Goal: Information Seeking & Learning: Find specific fact

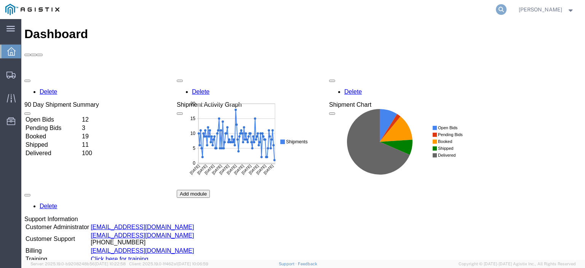
click at [506, 12] on icon at bounding box center [501, 9] width 11 height 11
click at [462, 11] on input "search" at bounding box center [380, 9] width 232 height 18
paste input "56892056"
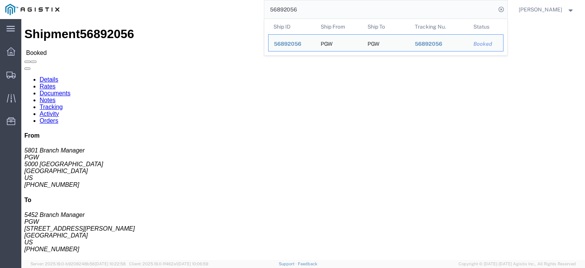
drag, startPoint x: 49, startPoint y: 88, endPoint x: 6, endPoint y: 88, distance: 42.7
click div "Ship From PGW (5801 Branch Manager) [STREET_ADDRESS] [PHONE_NUMBER] [EMAIL_ADDR…"
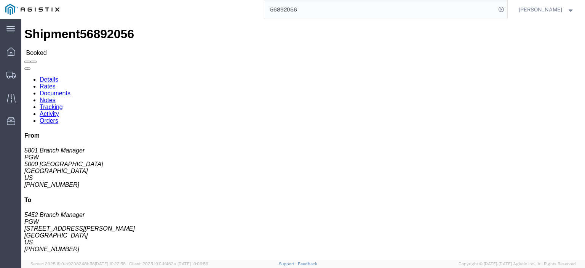
drag, startPoint x: 180, startPoint y: 91, endPoint x: 107, endPoint y: 89, distance: 73.1
click div "Ship To PGW (5452 Branch Manager) 5452 [STREET_ADDRESS][PERSON_NAME] [PHONE_NUM…"
drag, startPoint x: 129, startPoint y: 78, endPoint x: 103, endPoint y: 71, distance: 27.5
click div "Ship From PGW (5801 Branch Manager) [STREET_ADDRESS] [PHONE_NUMBER] [EMAIL_ADDR…"
click address "PGW (5452 Branch Manager) 5452 [STREET_ADDRESS][PERSON_NAME] [PHONE_NUMBER] [EM…"
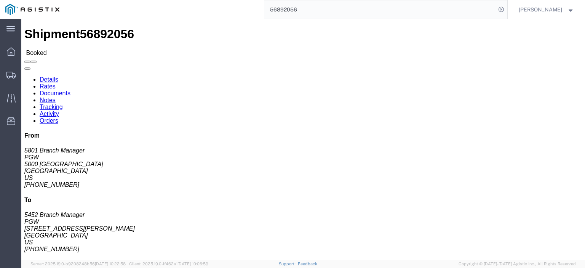
drag, startPoint x: 123, startPoint y: 80, endPoint x: 108, endPoint y: 71, distance: 17.6
click div "Ship To PGW (5452 Branch Manager) 5452 [STREET_ADDRESS][PERSON_NAME] [PHONE_NUM…"
copy address "PGW (5452 Branch Manager) 5452"
drag, startPoint x: 155, startPoint y: 98, endPoint x: 105, endPoint y: 99, distance: 49.9
click div "Ship To PGW (5452 Branch Manager) 5452 [STREET_ADDRESS][PERSON_NAME] [PHONE_NUM…"
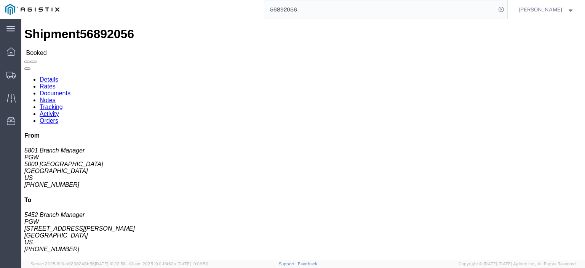
copy address "[GEOGRAPHIC_DATA]"
drag, startPoint x: 187, startPoint y: 119, endPoint x: 100, endPoint y: 117, distance: 86.5
click div "Ship From PGW (5801 Branch Manager) [STREET_ADDRESS] [PHONE_NUMBER] [EMAIL_ADDR…"
click address "PGW (5452 Branch Manager) 5452 [STREET_ADDRESS][PERSON_NAME] [PHONE_NUMBER] [EM…"
drag, startPoint x: 190, startPoint y: 117, endPoint x: 106, endPoint y: 120, distance: 84.6
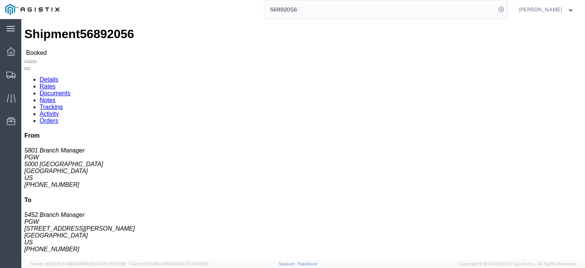
click div "Ship To PGW (5452 Branch Manager) 5452 [STREET_ADDRESS][PERSON_NAME] [PHONE_NUM…"
copy address "[EMAIL_ADDRESS][DOMAIN_NAME]"
drag, startPoint x: 148, startPoint y: 113, endPoint x: 104, endPoint y: 114, distance: 44.2
click div "Ship To PGW (5452 Branch Manager) 5452 [STREET_ADDRESS][PERSON_NAME] [PHONE_NUM…"
drag, startPoint x: 122, startPoint y: 112, endPoint x: 147, endPoint y: 116, distance: 25.0
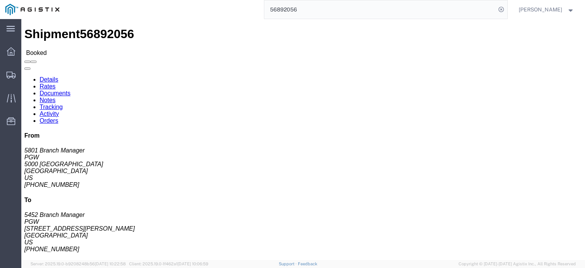
click address "PGW (5452 Branch Manager) 5452 [STREET_ADDRESS][PERSON_NAME] [PHONE_NUMBER] [EM…"
drag, startPoint x: 145, startPoint y: 110, endPoint x: 99, endPoint y: 112, distance: 45.7
click div "Ship From PGW (5801 Branch Manager) [STREET_ADDRESS] [PHONE_NUMBER] [EMAIL_ADDR…"
drag, startPoint x: 124, startPoint y: 110, endPoint x: 153, endPoint y: 106, distance: 29.6
click address "PGW (5452 Branch Manager) 5452 [STREET_ADDRESS][PERSON_NAME] [PHONE_NUMBER] [EM…"
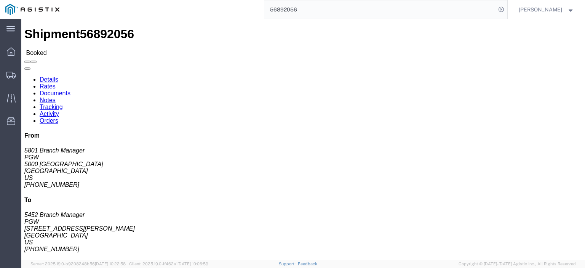
click address "PGW (5452 Branch Manager) 5452 [STREET_ADDRESS][PERSON_NAME] [PHONE_NUMBER] [EM…"
drag, startPoint x: 146, startPoint y: 110, endPoint x: 110, endPoint y: 114, distance: 36.4
click address "PGW (5452 Branch Manager) 5452 [STREET_ADDRESS][PERSON_NAME] [PHONE_NUMBER] [EM…"
copy address "[PHONE_NUMBER]"
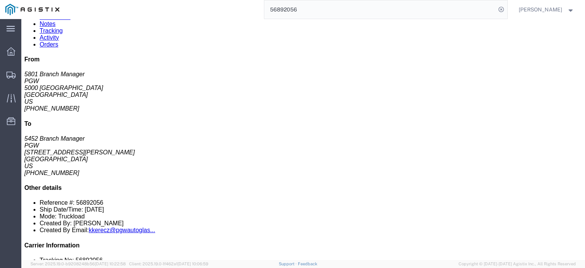
click link "Rates"
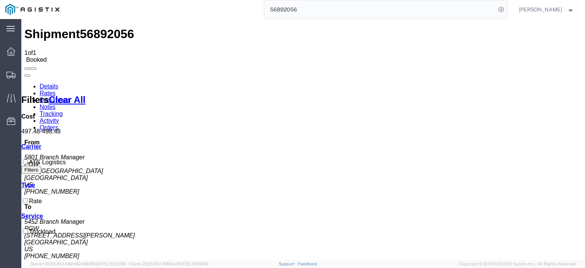
click at [56, 104] on link "Notes" at bounding box center [48, 107] width 16 height 6
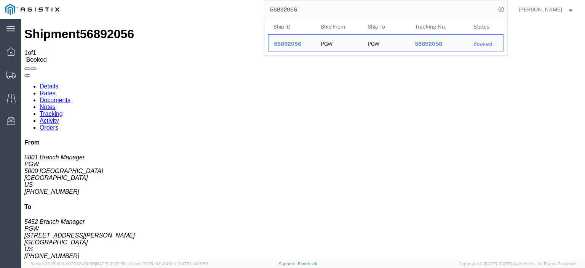
drag, startPoint x: 312, startPoint y: 15, endPoint x: 191, endPoint y: 4, distance: 121.9
click at [192, 8] on div "56892056 Ship ID Ship From Ship To Tracking Nu. Status Ship ID 56892056 Ship Fr…" at bounding box center [286, 9] width 442 height 19
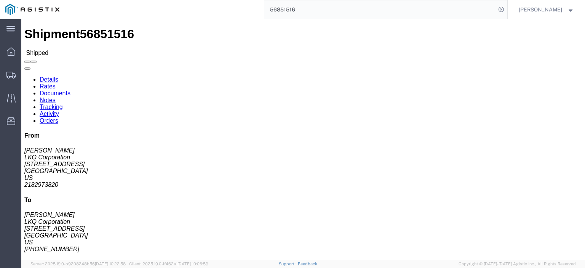
click link "Rates"
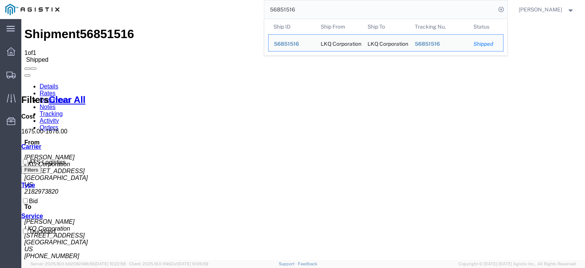
drag, startPoint x: 324, startPoint y: 9, endPoint x: 232, endPoint y: -5, distance: 93.9
click at [232, 0] on html "main_menu Created with Sketch. Collapse Menu Dashboard Shipments Traffic Resour…" at bounding box center [292, 134] width 585 height 268
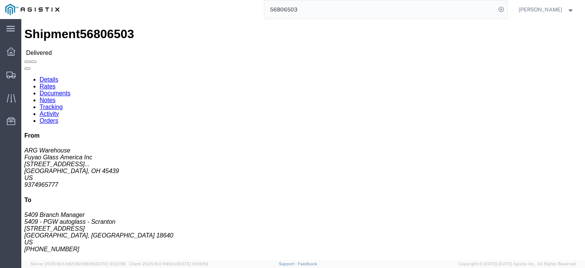
click link "Rates"
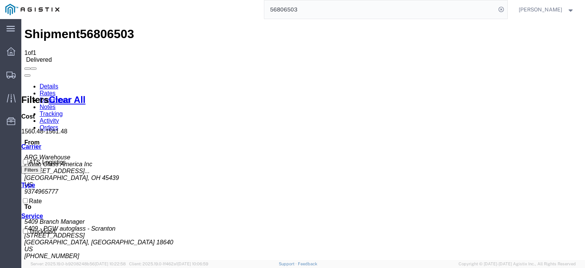
drag, startPoint x: 314, startPoint y: 10, endPoint x: 222, endPoint y: 10, distance: 91.8
click at [222, 10] on div "56806503" at bounding box center [286, 9] width 442 height 19
type input "G"
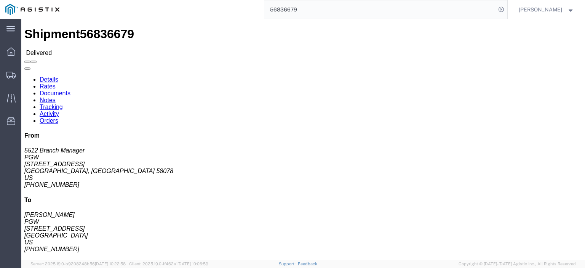
click link "Rates"
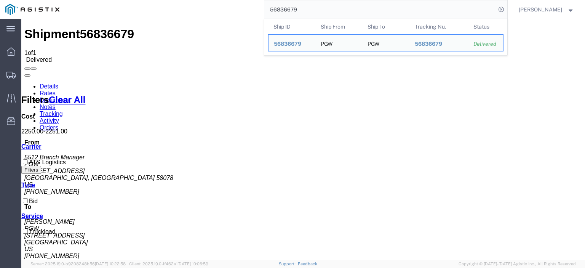
drag, startPoint x: 325, startPoint y: 8, endPoint x: 191, endPoint y: -20, distance: 136.7
click at [191, 0] on html "main_menu Created with Sketch. Collapse Menu Dashboard Shipments Traffic Resour…" at bounding box center [292, 134] width 585 height 268
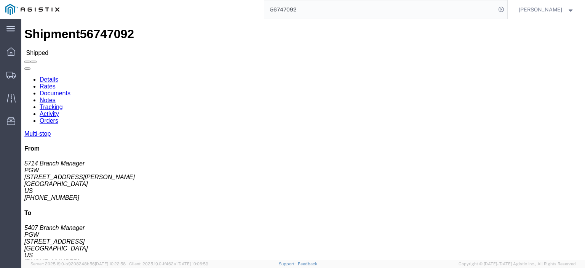
click link "Rates"
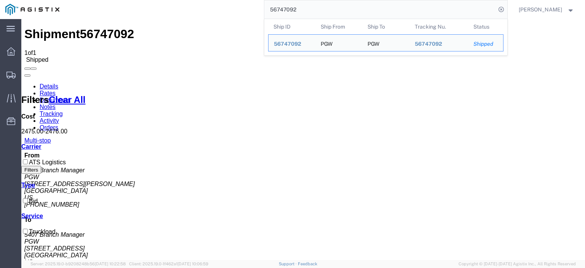
drag, startPoint x: 311, startPoint y: 14, endPoint x: 222, endPoint y: 5, distance: 89.3
click at [222, 5] on div "56747092 Ship ID Ship From Ship To Tracking Nu. Status Ship ID 56747092 Ship Fr…" at bounding box center [286, 9] width 442 height 19
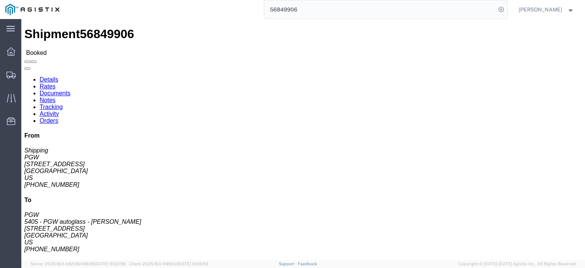
click link "Rates"
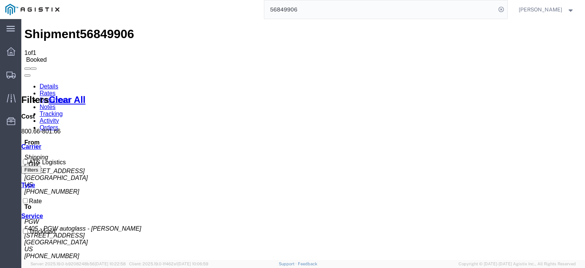
drag, startPoint x: 325, startPoint y: 7, endPoint x: 227, endPoint y: 4, distance: 98.3
click at [227, 4] on div "56849906" at bounding box center [286, 9] width 442 height 19
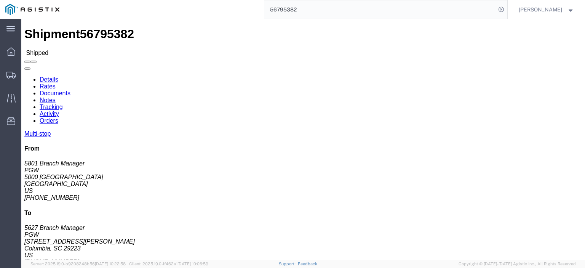
click link "Rates"
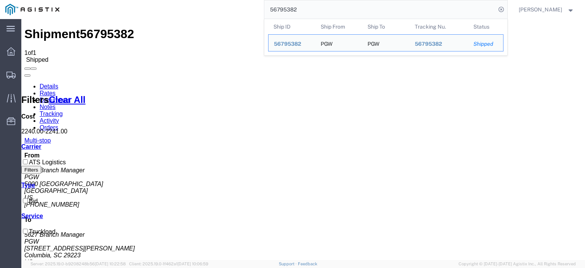
drag, startPoint x: 327, startPoint y: 5, endPoint x: 249, endPoint y: -1, distance: 78.3
click at [249, 0] on html "main_menu Created with Sketch. Collapse Menu Dashboard Shipments Traffic Resour…" at bounding box center [292, 134] width 585 height 268
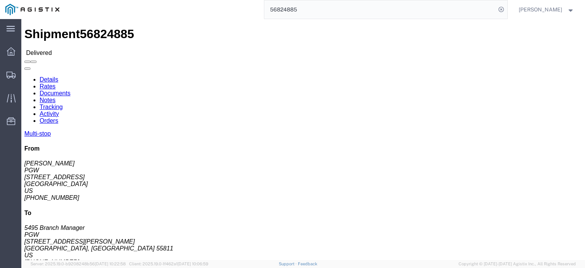
click link "Rates"
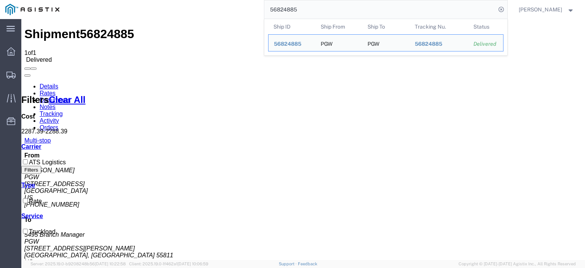
drag, startPoint x: 323, startPoint y: 10, endPoint x: 260, endPoint y: 6, distance: 63.4
click at [260, 6] on div "56824885 Ship ID Ship From Ship To Tracking Nu. Status Ship ID 56824885 Ship Fr…" at bounding box center [286, 9] width 442 height 19
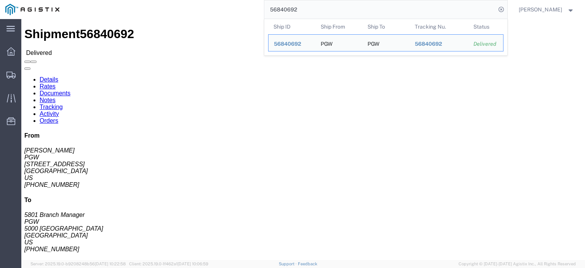
click link "Rates"
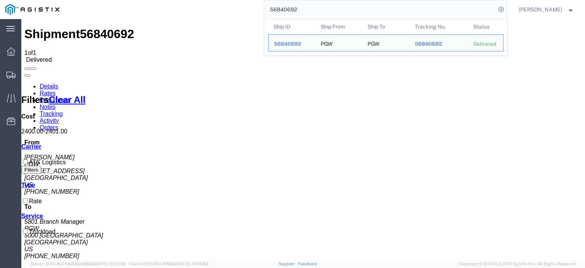
drag, startPoint x: 329, startPoint y: 5, endPoint x: 125, endPoint y: -11, distance: 205.1
click at [125, 0] on html "main_menu Created with Sketch. Collapse Menu Dashboard Shipments Traffic Resour…" at bounding box center [292, 134] width 585 height 268
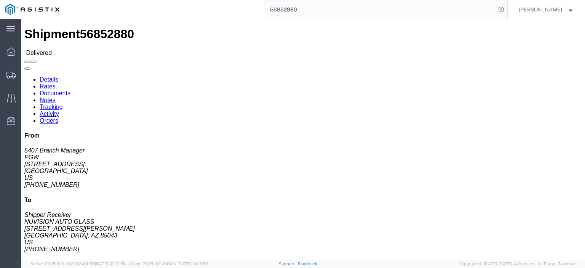
click link "Rates"
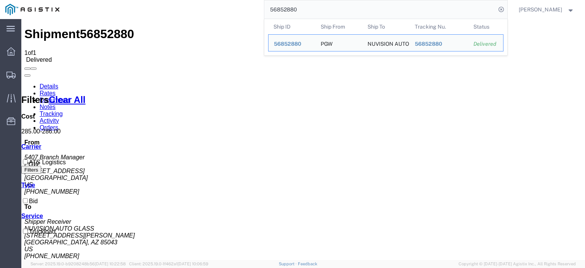
drag, startPoint x: 329, startPoint y: 13, endPoint x: 217, endPoint y: -5, distance: 113.7
click at [217, 0] on html "main_menu Created with Sketch. Collapse Menu Dashboard Shipments Traffic Resour…" at bounding box center [292, 134] width 585 height 268
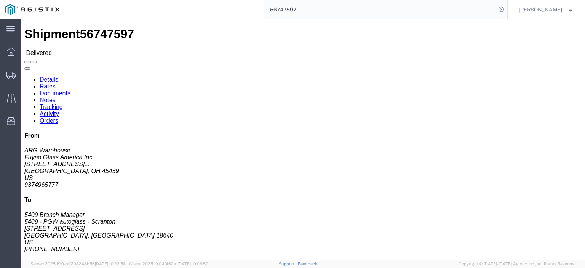
click link "Rates"
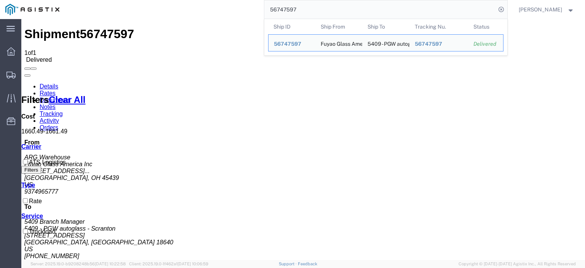
drag, startPoint x: 317, startPoint y: 14, endPoint x: 186, endPoint y: -4, distance: 131.8
click at [186, 0] on html "main_menu Created with Sketch. Collapse Menu Dashboard Shipments Traffic Resour…" at bounding box center [292, 134] width 585 height 268
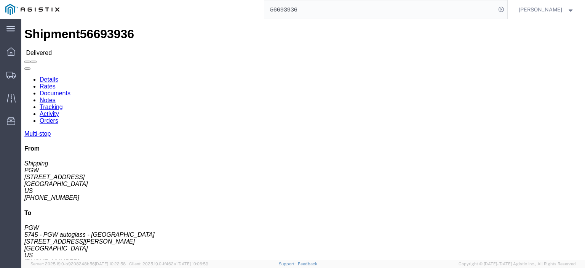
click link "Documents"
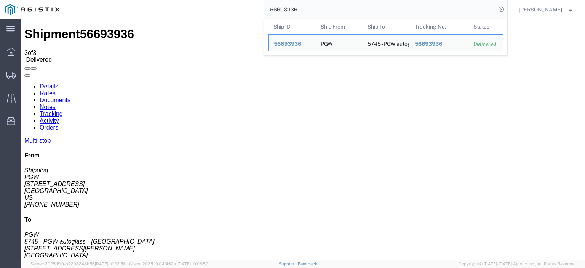
click at [236, 6] on div "56693936 Ship ID Ship From Ship To Tracking Nu. Status Ship ID 56693936 Ship Fr…" at bounding box center [286, 9] width 442 height 19
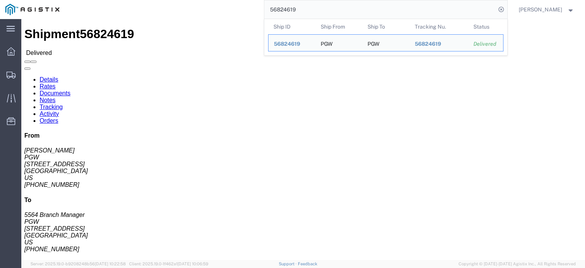
click link "Rates"
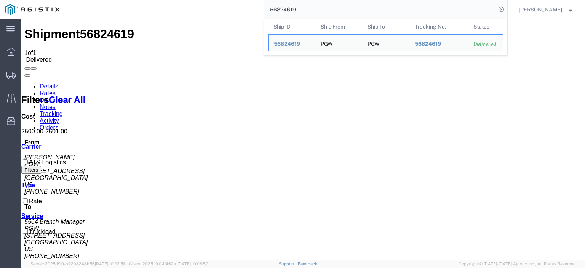
drag, startPoint x: 323, startPoint y: 11, endPoint x: 198, endPoint y: 1, distance: 124.9
click at [198, 1] on div "56824619 Ship ID Ship From Ship To Tracking Nu. Status Ship ID 56824619 Ship Fr…" at bounding box center [286, 9] width 442 height 19
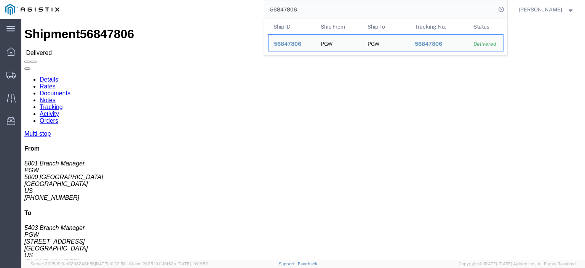
click link "Rates"
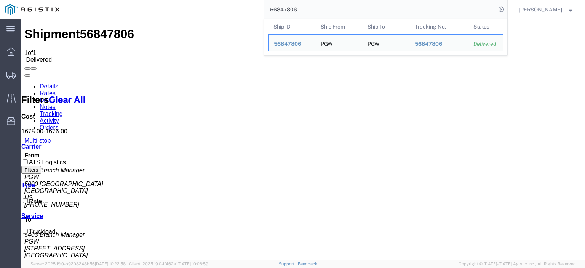
drag, startPoint x: 330, startPoint y: 14, endPoint x: 218, endPoint y: 6, distance: 112.6
click at [218, 6] on div "56847806 Ship ID Ship From Ship To Tracking Nu. Status Ship ID 56847806 Ship Fr…" at bounding box center [286, 9] width 442 height 19
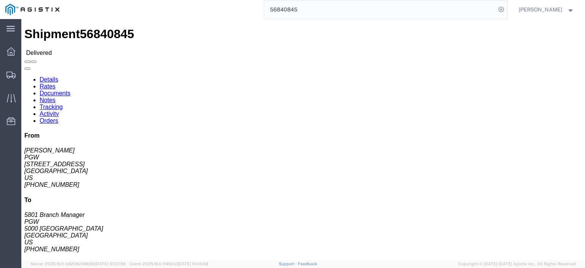
click link "Rates"
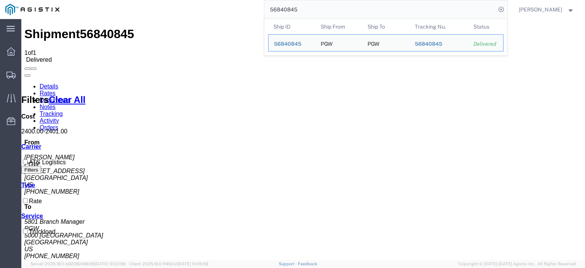
drag, startPoint x: 323, startPoint y: 13, endPoint x: 250, endPoint y: 0, distance: 73.4
click at [250, 1] on div "56840845 Ship ID Ship From Ship To Tracking Nu. Status Ship ID 56840845 Ship Fr…" at bounding box center [286, 9] width 442 height 19
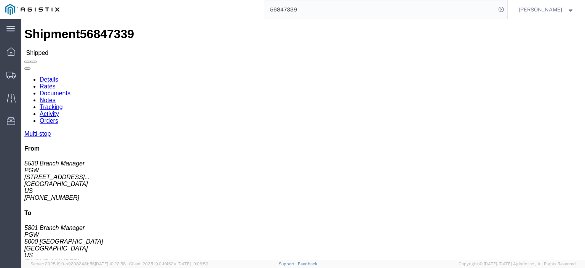
click link "Rates"
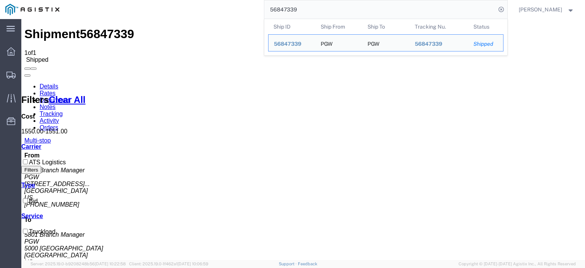
drag, startPoint x: 321, startPoint y: 7, endPoint x: 251, endPoint y: 6, distance: 70.8
click at [251, 6] on div "56847339 Ship ID Ship From Ship To Tracking Nu. Status Ship ID 56847339 Ship Fr…" at bounding box center [286, 9] width 442 height 19
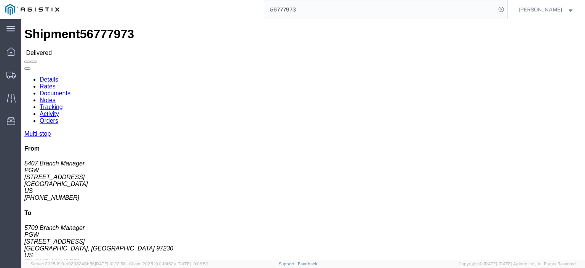
click link "Rates"
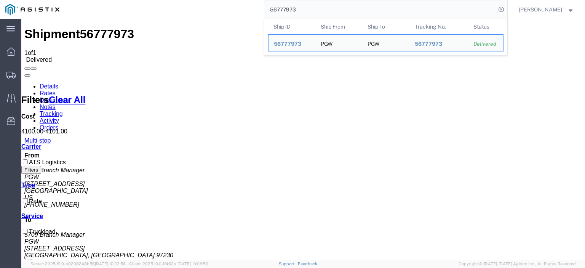
drag, startPoint x: 312, startPoint y: 14, endPoint x: 230, endPoint y: 6, distance: 82.6
click at [231, 6] on div "56777973 Ship ID Ship From Ship To Tracking Nu. Status Ship ID 56777973 Ship Fr…" at bounding box center [286, 9] width 442 height 19
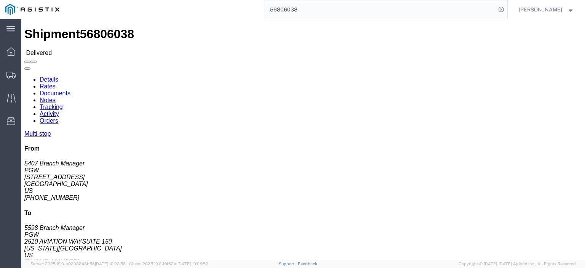
click link "Rates"
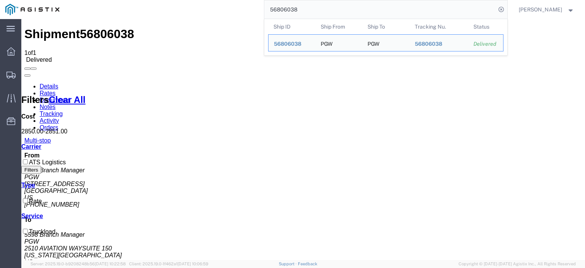
drag, startPoint x: 323, startPoint y: 8, endPoint x: 239, endPoint y: 2, distance: 84.0
click at [239, 2] on div "56806038 Ship ID Ship From Ship To Tracking Nu. Status Ship ID 56806038 Ship Fr…" at bounding box center [286, 9] width 442 height 19
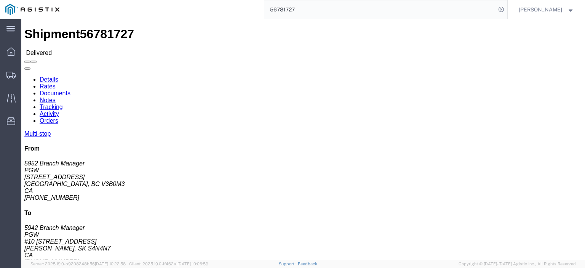
click link "Rates"
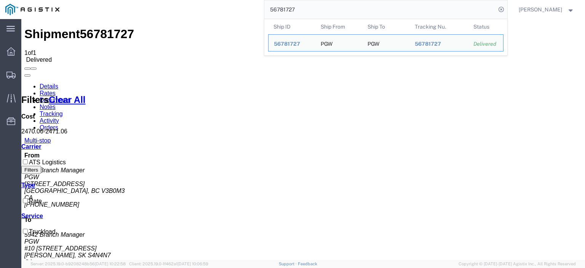
drag, startPoint x: 323, startPoint y: 11, endPoint x: 239, endPoint y: 0, distance: 84.9
click at [239, 0] on html "main_menu Created with Sketch. Collapse Menu Dashboard Shipments Traffic Resour…" at bounding box center [292, 134] width 585 height 268
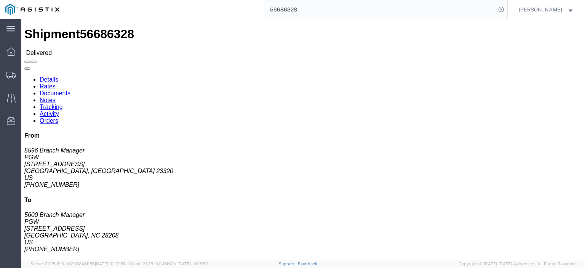
click link "Rates"
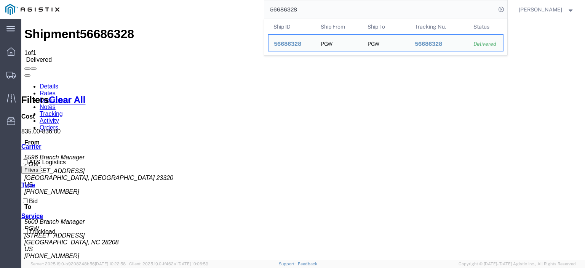
drag, startPoint x: 327, startPoint y: 10, endPoint x: 250, endPoint y: 8, distance: 76.9
click at [250, 8] on div "56686328 Ship ID Ship From Ship To Tracking Nu. Status Ship ID 56686328 Ship Fr…" at bounding box center [286, 9] width 442 height 19
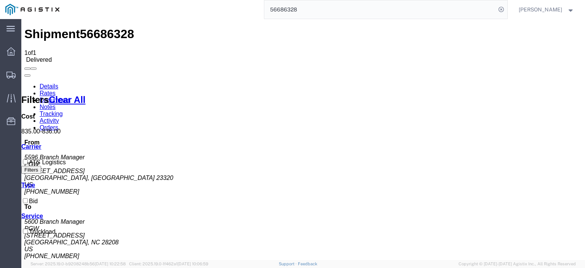
paste input "804853"
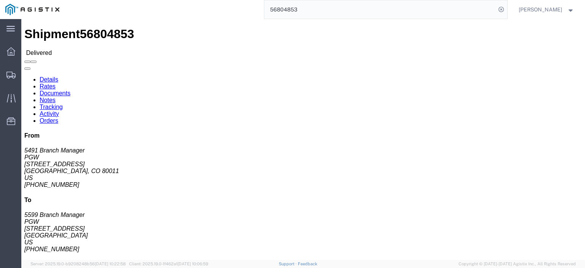
click link "Rates"
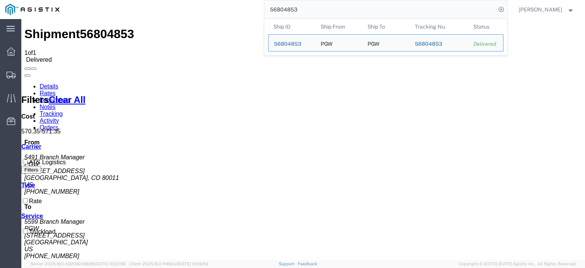
drag, startPoint x: 293, startPoint y: 9, endPoint x: 210, endPoint y: 7, distance: 83.0
click at [210, 7] on div "56804853 Ship ID Ship From Ship To Tracking Nu. Status Ship ID 56804853 Ship Fr…" at bounding box center [286, 9] width 442 height 19
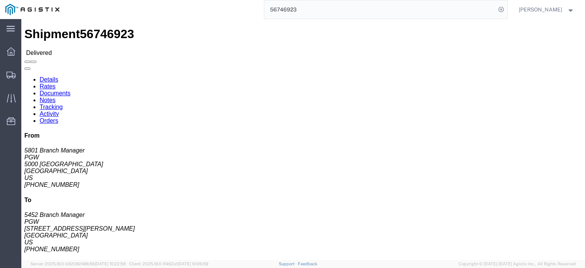
click link "Rates"
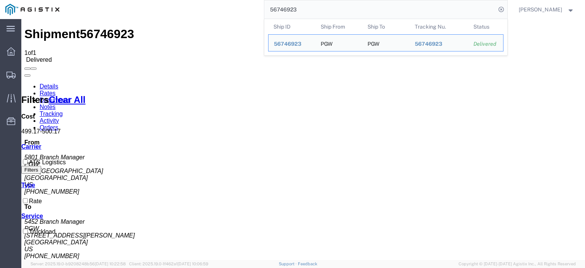
drag, startPoint x: 325, startPoint y: 0, endPoint x: 252, endPoint y: 5, distance: 72.9
click at [252, 5] on div "56746923 Ship ID Ship From Ship To Tracking Nu. Status Ship ID 56746923 Ship Fr…" at bounding box center [286, 9] width 442 height 19
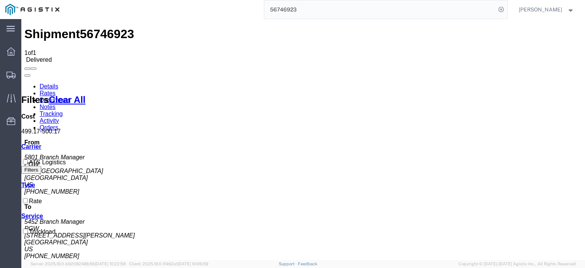
paste input "837380"
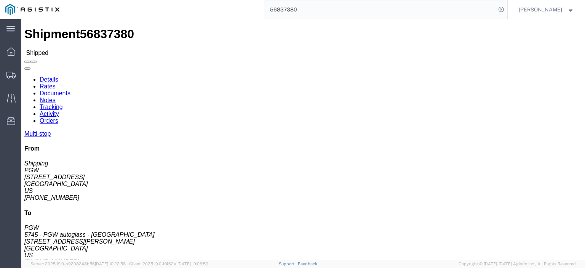
click link "Rates"
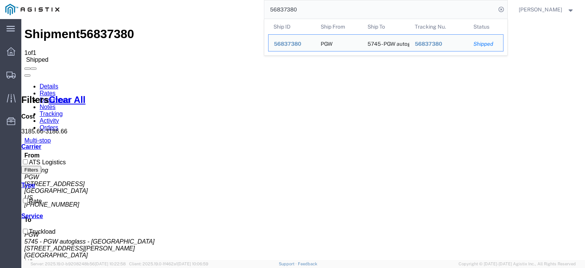
drag, startPoint x: 314, startPoint y: 16, endPoint x: 221, endPoint y: 3, distance: 93.3
click at [221, 3] on div "56837380 Ship ID Ship From Ship To Tracking Nu. Status Ship ID 56837380 Ship Fr…" at bounding box center [286, 9] width 442 height 19
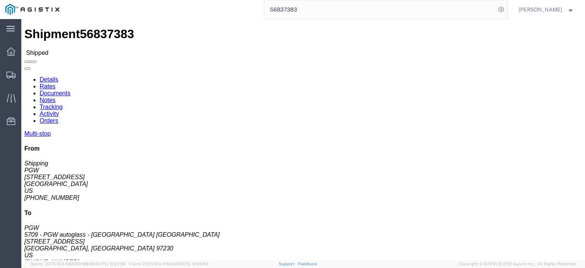
click link "Rates"
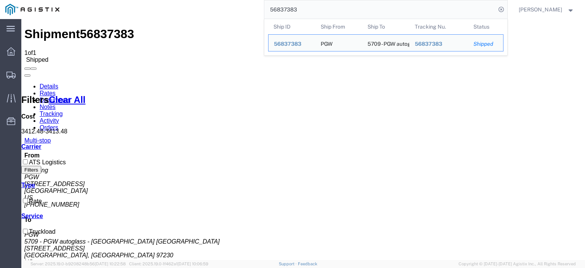
drag, startPoint x: 337, startPoint y: 12, endPoint x: 128, endPoint y: -3, distance: 210.0
click at [128, 0] on html "main_menu Created with Sketch. Collapse Menu Dashboard Shipments Traffic Resour…" at bounding box center [292, 134] width 585 height 268
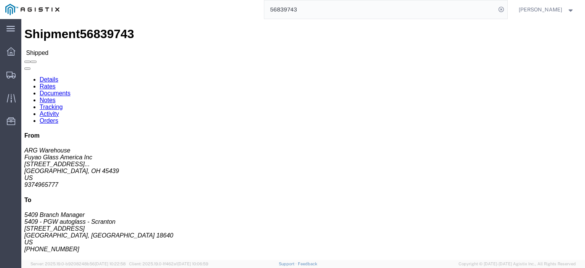
click link "Rates"
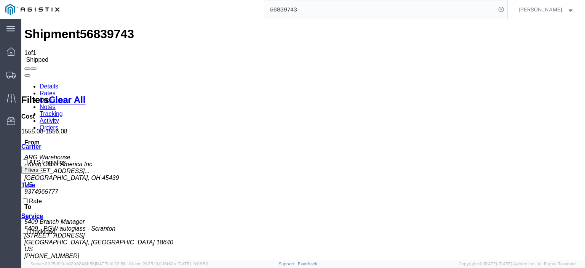
click at [332, 27] on div "Shipment 56839743 1 of 1 Shipped Details Rates Documents Notes Tracking Activit…" at bounding box center [302, 194] width 557 height 334
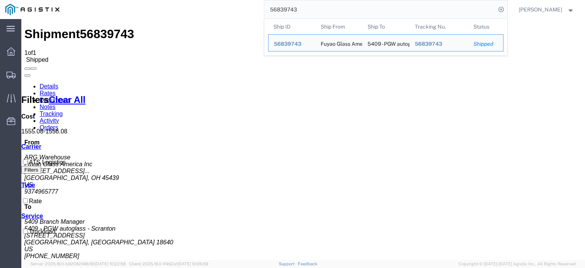
drag, startPoint x: 325, startPoint y: 7, endPoint x: 213, endPoint y: 6, distance: 112.3
click at [213, 6] on div "56839743 Ship ID Ship From Ship To Tracking Nu. Status Ship ID 56839743 Ship Fr…" at bounding box center [286, 9] width 442 height 19
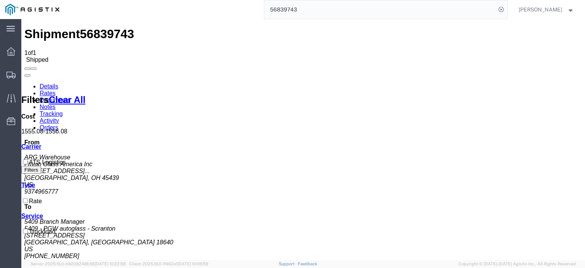
paste input "63312"
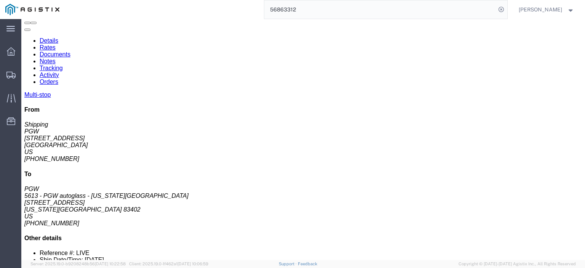
scroll to position [76, 0]
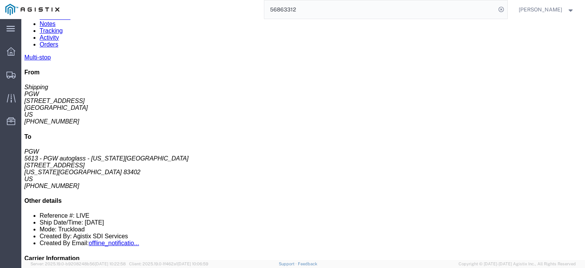
drag, startPoint x: 329, startPoint y: 149, endPoint x: 256, endPoint y: 151, distance: 73.5
click div "Email: [EMAIL_ADDRESS][DOMAIN_NAME]"
copy div "[EMAIL_ADDRESS][DOMAIN_NAME]"
drag, startPoint x: 328, startPoint y: 165, endPoint x: 257, endPoint y: 165, distance: 70.4
click div "Email: [EMAIL_ADDRESS][DOMAIN_NAME]"
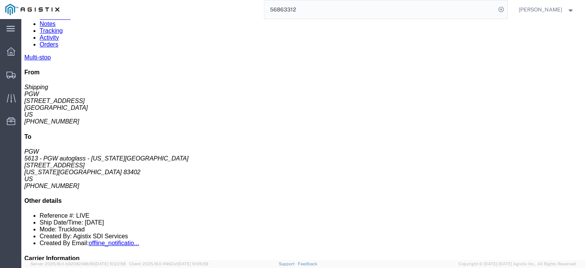
copy div "[EMAIL_ADDRESS][DOMAIN_NAME]"
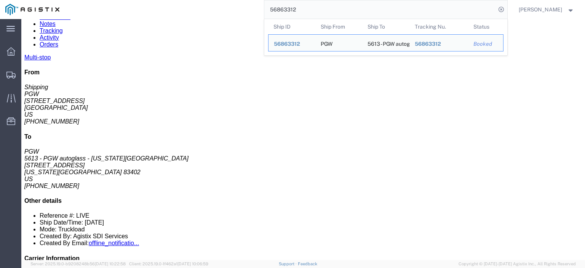
drag, startPoint x: 309, startPoint y: 7, endPoint x: 248, endPoint y: 1, distance: 61.2
click at [248, 1] on div "56863312 Ship ID Ship From Ship To Tracking Nu. Status Ship ID 56863312 Ship Fr…" at bounding box center [286, 9] width 442 height 19
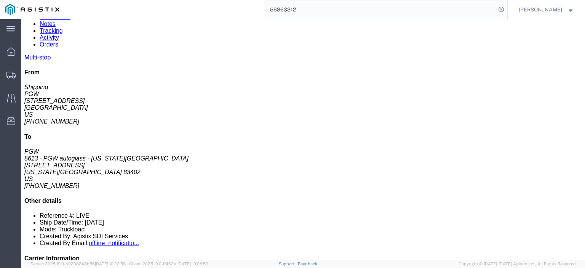
paste input "78684"
click at [321, 9] on input "56878684" at bounding box center [380, 9] width 232 height 18
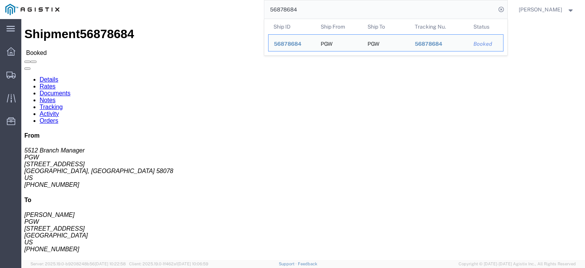
drag, startPoint x: 320, startPoint y: 10, endPoint x: 259, endPoint y: -2, distance: 62.1
click at [259, 0] on html "main_menu Created with Sketch. Collapse Menu Dashboard Shipments Traffic Resour…" at bounding box center [292, 134] width 585 height 268
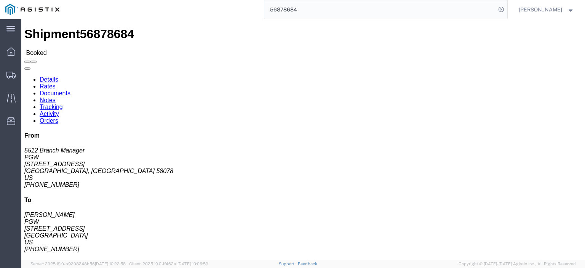
paste input "96366"
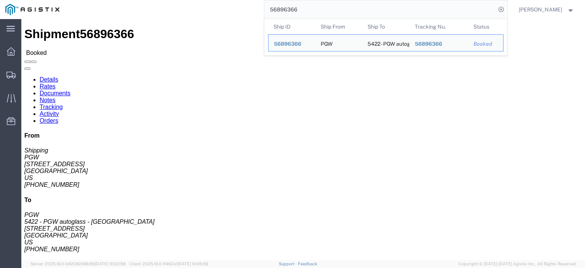
drag, startPoint x: 71, startPoint y: 89, endPoint x: 8, endPoint y: 90, distance: 63.2
click address "PGW (Shipping) 5407 [STREET_ADDRESS] [PHONE_NUMBER] [EMAIL_ADDRESS][DOMAIN_NAME]"
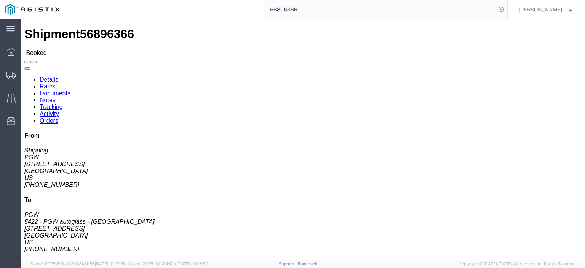
drag, startPoint x: 14, startPoint y: 89, endPoint x: 18, endPoint y: 87, distance: 5.0
copy address "[STREET_ADDRESS]"
drag, startPoint x: 169, startPoint y: 88, endPoint x: 109, endPoint y: 89, distance: 60.2
click div "Ship To 5422 - PGW autoglass - [GEOGRAPHIC_DATA] (PGW) [STREET_ADDRESS] [PHONE_…"
copy address "[STREET_ADDRESS]"
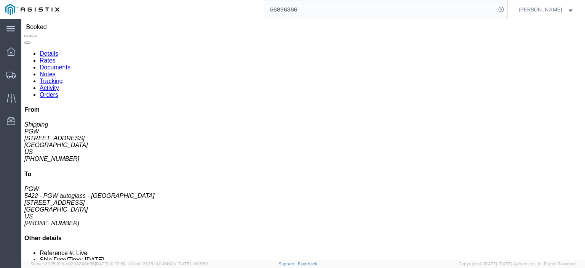
scroll to position [38, 0]
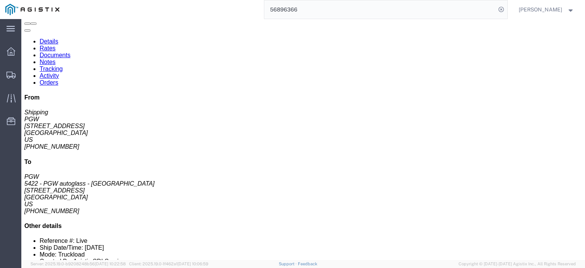
click link "Rates"
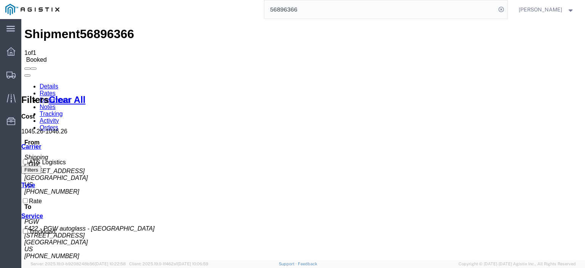
click at [56, 104] on link "Notes" at bounding box center [48, 107] width 16 height 6
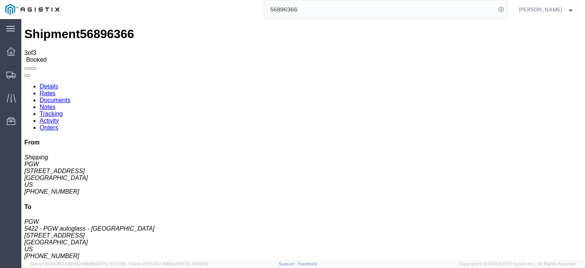
click at [56, 90] on link "Rates" at bounding box center [48, 93] width 16 height 6
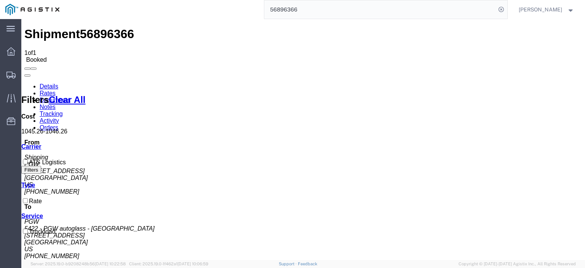
click at [56, 104] on link "Notes" at bounding box center [48, 107] width 16 height 6
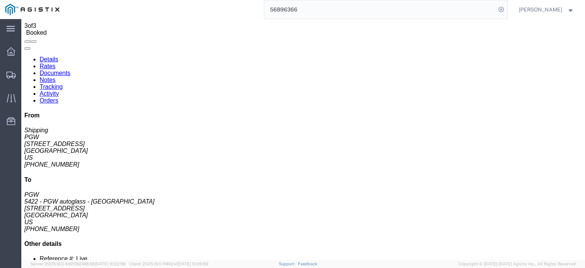
scroll to position [27, 0]
drag, startPoint x: 276, startPoint y: 123, endPoint x: 200, endPoint y: 102, distance: 79.3
copy td "Delivery dock isnt equipped for our forklift to enter the trailer. We move the …"
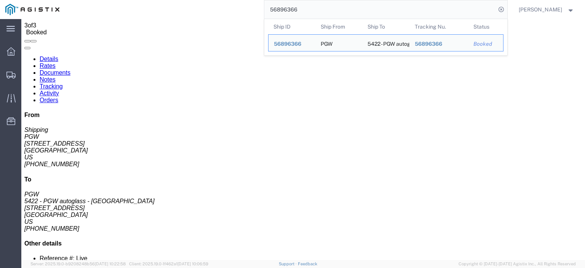
drag, startPoint x: 313, startPoint y: 5, endPoint x: 181, endPoint y: -4, distance: 132.0
click at [181, 0] on html "main_menu Created with Sketch. Collapse Menu Dashboard Shipments Traffic Resour…" at bounding box center [292, 134] width 585 height 268
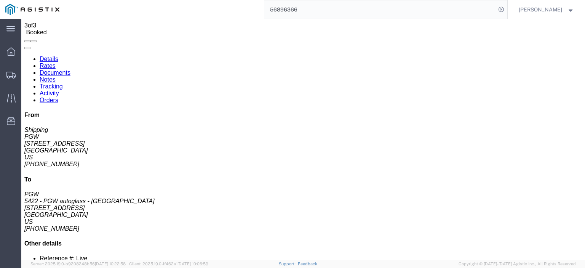
paste input "72"
type input "56896372"
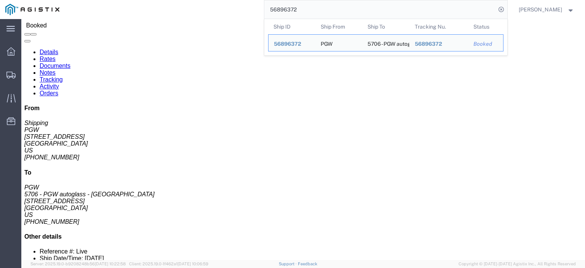
drag, startPoint x: 167, startPoint y: 60, endPoint x: 105, endPoint y: 62, distance: 61.7
click div "Ship To 5706 - PGW autoglass - [GEOGRAPHIC_DATA] (PGW) 5706 [STREET_ADDRESS] [P…"
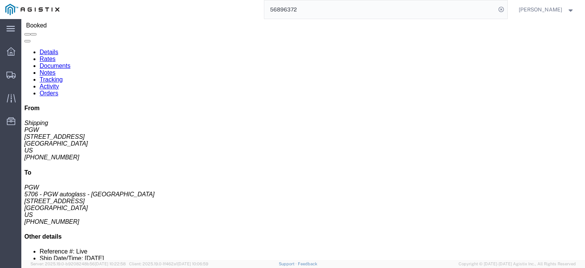
copy address "[STREET_ADDRESS]"
click span "56896372"
click link "Rates"
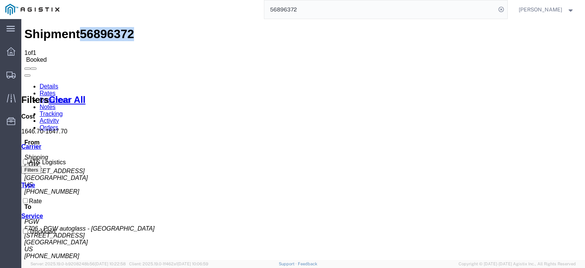
drag, startPoint x: 137, startPoint y: 45, endPoint x: 144, endPoint y: 92, distance: 47.6
click at [56, 104] on link "Notes" at bounding box center [48, 107] width 16 height 6
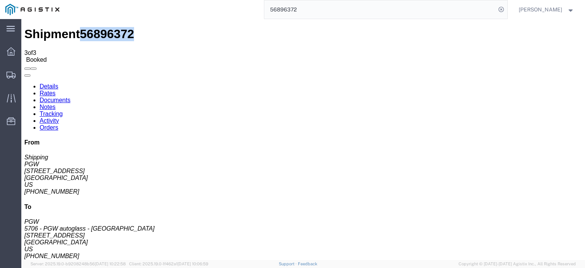
click at [70, 97] on link "Documents" at bounding box center [55, 100] width 31 height 6
click at [56, 90] on link "Rates" at bounding box center [48, 93] width 16 height 6
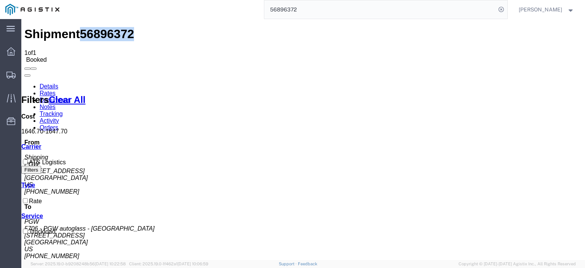
click at [43, 83] on link "Details" at bounding box center [49, 86] width 19 height 6
